Goal: Transaction & Acquisition: Obtain resource

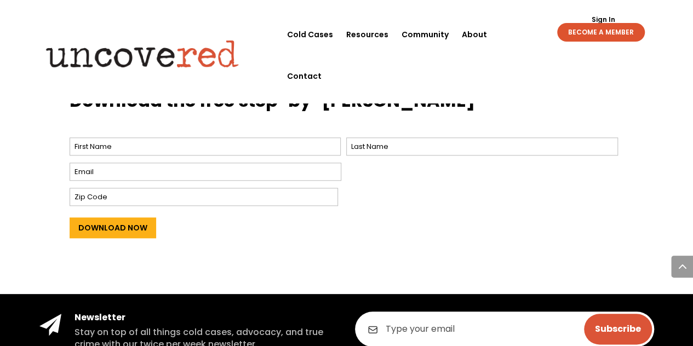
scroll to position [442, 0]
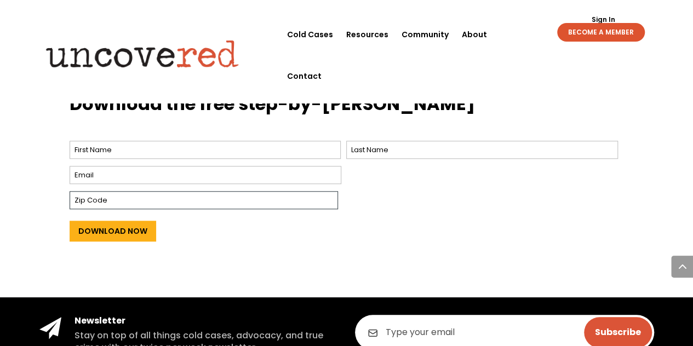
click at [243, 191] on input "Zip Code" at bounding box center [204, 200] width 269 height 18
click at [285, 219] on div "Download Now" at bounding box center [347, 229] width 555 height 35
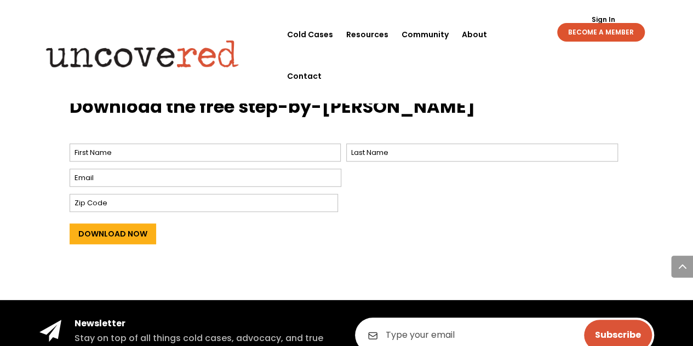
scroll to position [440, 0]
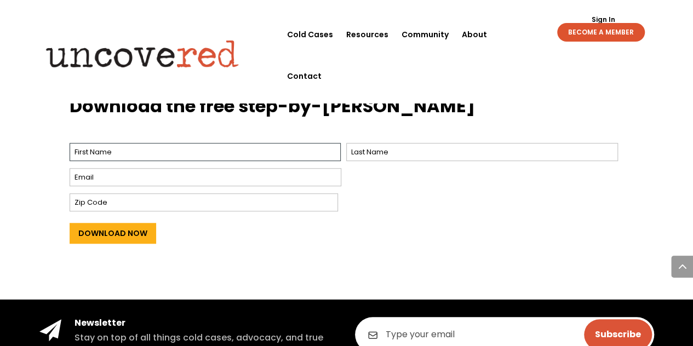
click at [186, 143] on input "First" at bounding box center [206, 152] width 272 height 18
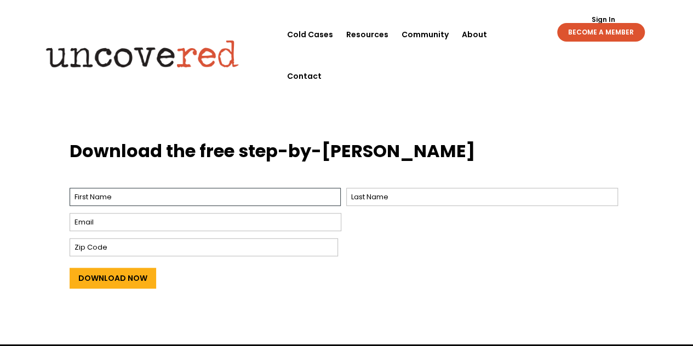
scroll to position [392, 0]
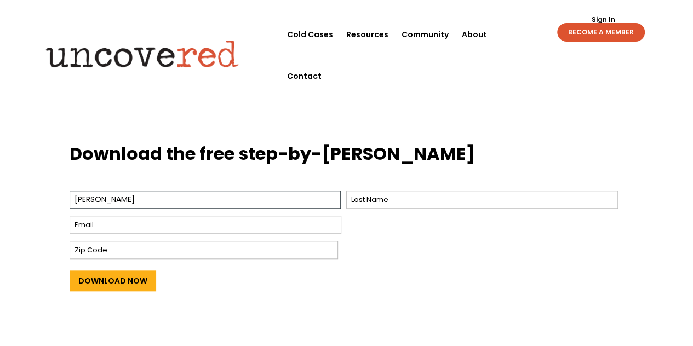
type input "rafaela"
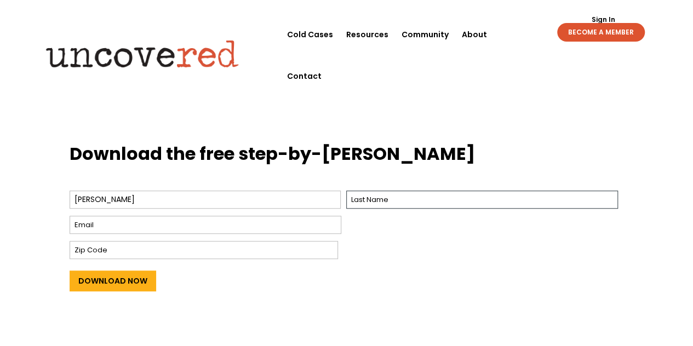
drag, startPoint x: 362, startPoint y: 180, endPoint x: 365, endPoint y: 187, distance: 7.8
click at [365, 191] on input "Last" at bounding box center [482, 200] width 272 height 18
type input "carreira"
click at [321, 216] on input "Email *" at bounding box center [206, 225] width 272 height 18
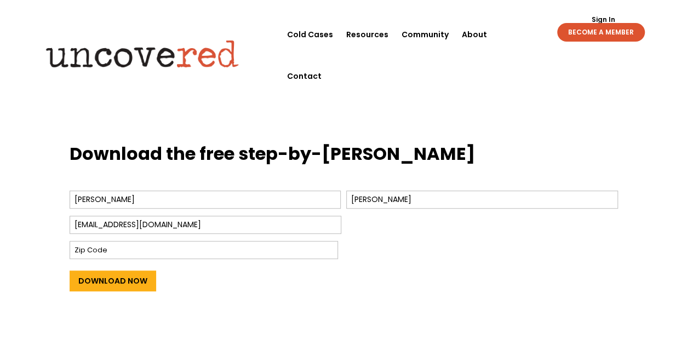
type input "rafaelacarreira07@gmail.com"
click at [228, 241] on input "Zip Code" at bounding box center [204, 250] width 269 height 18
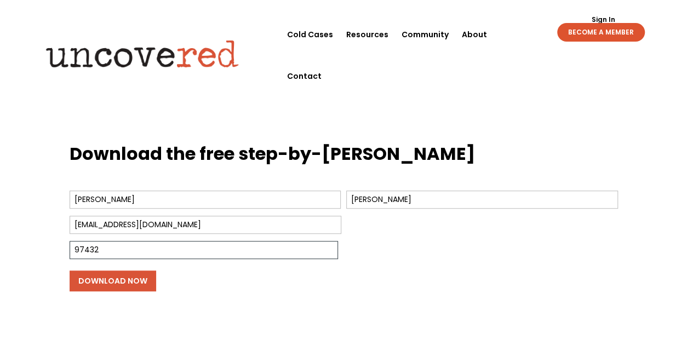
type input "97432"
click at [126, 274] on input "Download Now" at bounding box center [113, 281] width 87 height 21
click at [129, 271] on input "Download Now" at bounding box center [113, 281] width 87 height 21
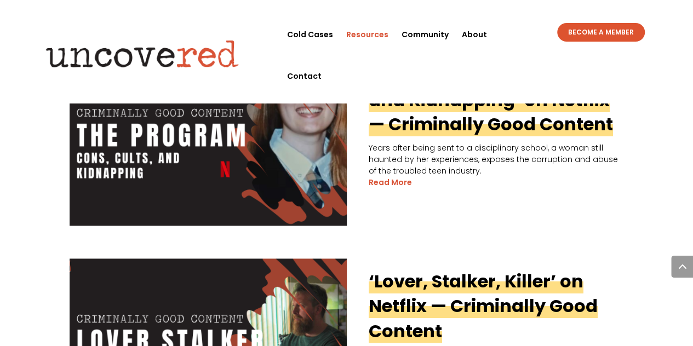
scroll to position [718, 0]
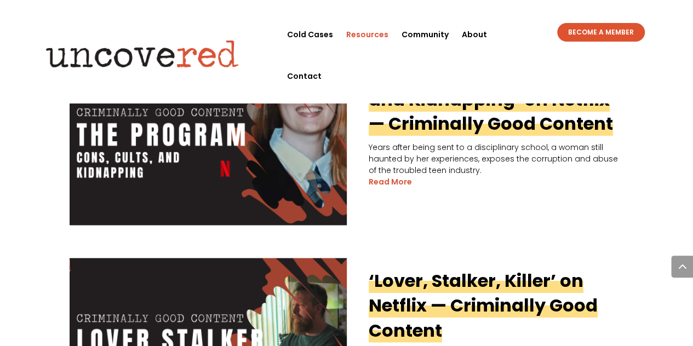
click at [386, 33] on link "Resources" at bounding box center [367, 35] width 42 height 42
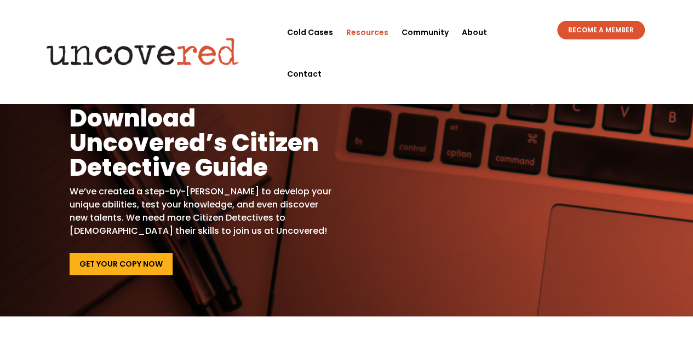
click at [481, 96] on div "Hone Your Skills Download Uncovered’s Citizen Detective Guide We’ve created a s…" at bounding box center [347, 182] width 555 height 213
click at [418, 30] on link "Community" at bounding box center [425, 33] width 47 height 42
